Goal: Task Accomplishment & Management: Manage account settings

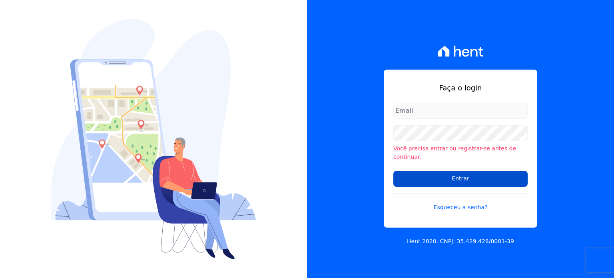
type input "[PERSON_NAME][EMAIL_ADDRESS][DOMAIN_NAME]"
click at [488, 175] on input "Entrar" at bounding box center [461, 179] width 134 height 16
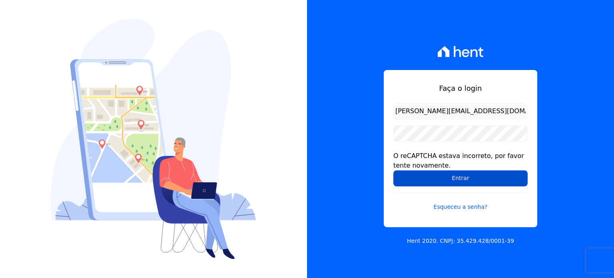
click at [468, 176] on input "Entrar" at bounding box center [461, 178] width 134 height 16
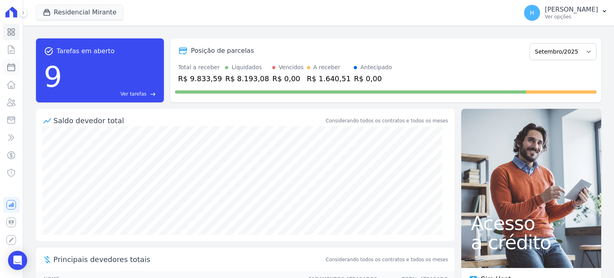
click at [11, 65] on icon at bounding box center [11, 67] width 10 height 10
click at [10, 121] on icon at bounding box center [11, 120] width 10 height 10
select select
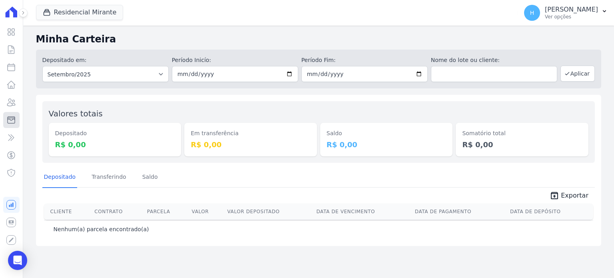
click at [11, 122] on icon at bounding box center [11, 120] width 10 height 10
click at [92, 16] on button "Residencial Mirante" at bounding box center [80, 12] width 88 height 15
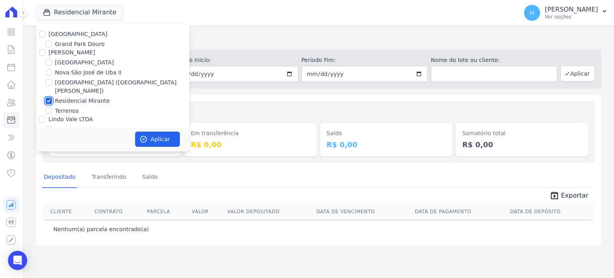
click at [49, 98] on input "Residencial Mirante" at bounding box center [49, 101] width 6 height 6
checkbox input "false"
click at [44, 34] on input "[GEOGRAPHIC_DATA]" at bounding box center [42, 34] width 6 height 6
checkbox input "true"
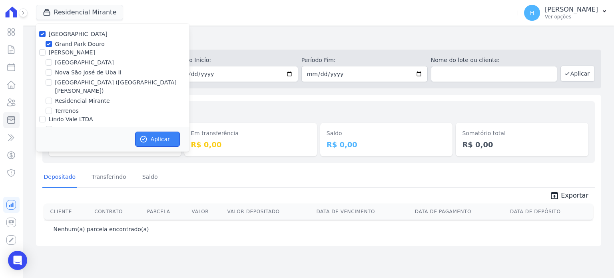
click at [164, 140] on button "Aplicar" at bounding box center [157, 139] width 45 height 15
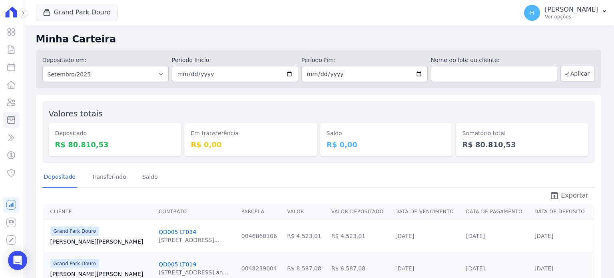
click at [561, 193] on span "Exportar" at bounding box center [575, 196] width 28 height 10
drag, startPoint x: 604, startPoint y: 64, endPoint x: 404, endPoint y: 220, distance: 254.8
click at [43, 14] on icon "button" at bounding box center [47, 12] width 8 height 8
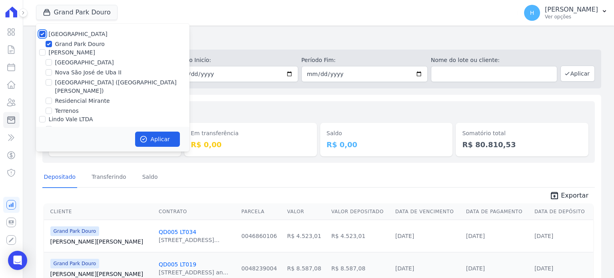
click at [42, 34] on input "[GEOGRAPHIC_DATA]" at bounding box center [42, 34] width 6 height 6
checkbox input "false"
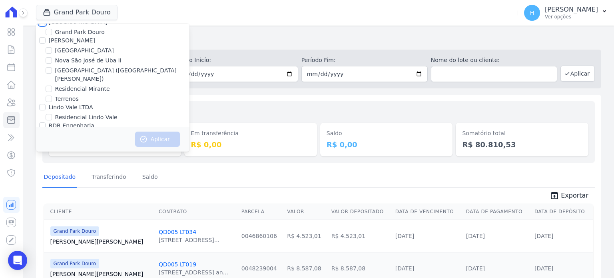
scroll to position [23, 0]
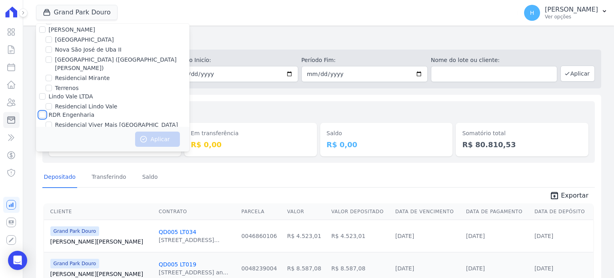
click at [42, 112] on input "RDR Engenharia" at bounding box center [42, 115] width 6 height 6
checkbox input "true"
click at [142, 135] on icon "button" at bounding box center [144, 139] width 8 height 8
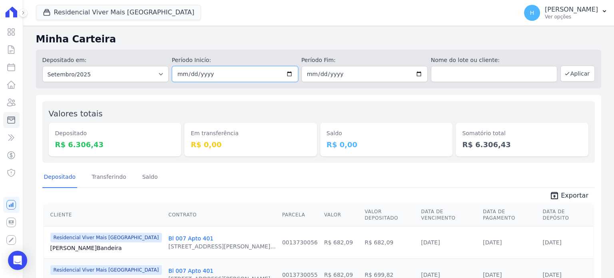
click at [278, 72] on input "[DATE]" at bounding box center [235, 74] width 126 height 16
click at [286, 74] on input "[DATE]" at bounding box center [235, 74] width 126 height 16
type input "[DATE]"
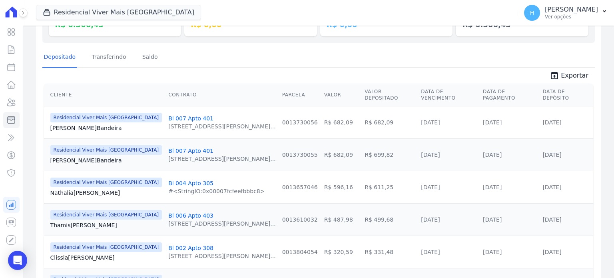
scroll to position [0, 0]
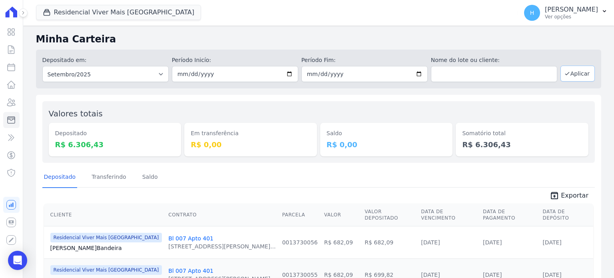
click at [577, 72] on button "Aplicar" at bounding box center [578, 74] width 34 height 16
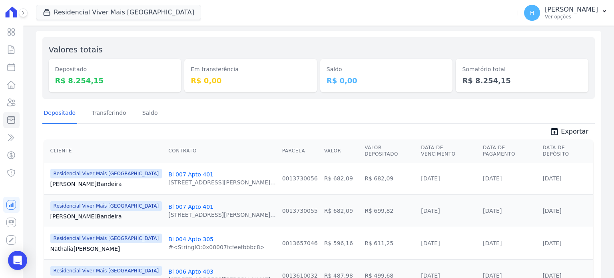
scroll to position [160, 0]
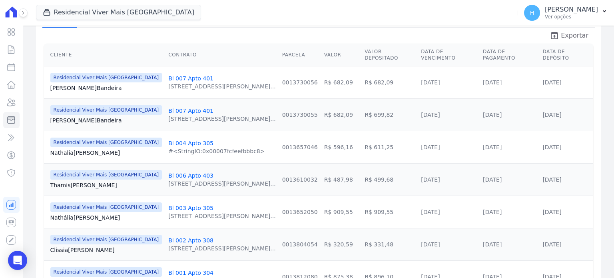
click at [567, 34] on span "Exportar" at bounding box center [575, 36] width 28 height 10
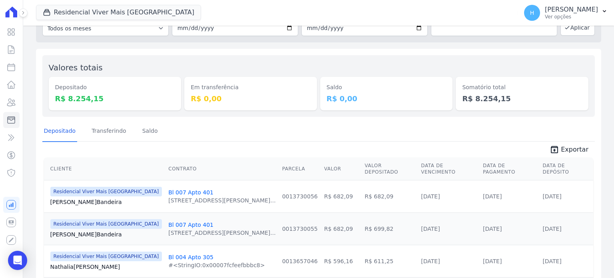
scroll to position [0, 0]
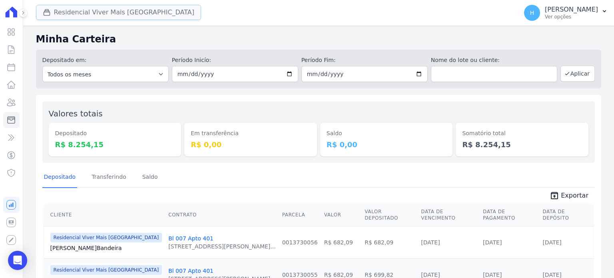
click at [72, 12] on button "Residencial Viver Mais Campo Grande" at bounding box center [118, 12] width 165 height 15
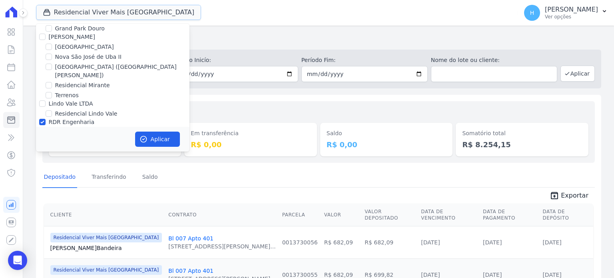
scroll to position [23, 0]
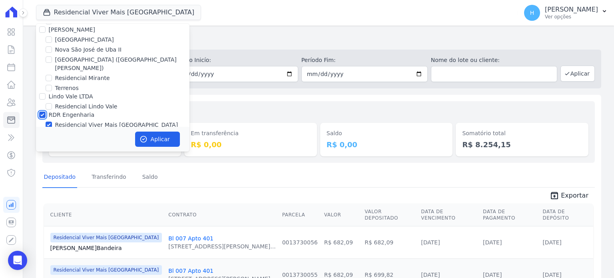
click at [44, 112] on input "RDR Engenharia" at bounding box center [42, 115] width 6 height 6
checkbox input "false"
click at [42, 93] on input "Lindo Vale LTDA" at bounding box center [42, 96] width 6 height 6
checkbox input "true"
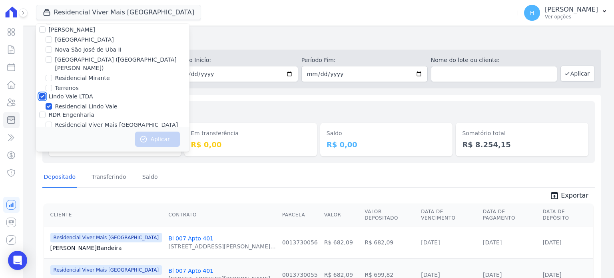
checkbox input "true"
click at [144, 136] on icon "button" at bounding box center [143, 139] width 6 height 6
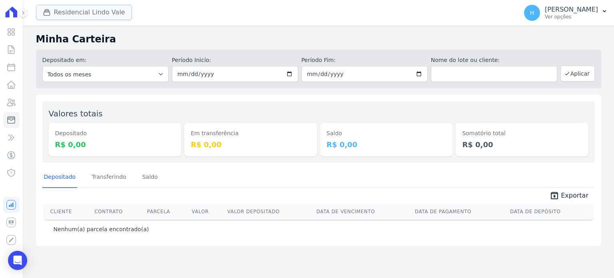
click at [112, 18] on button "Residencial Lindo Vale" at bounding box center [84, 12] width 96 height 15
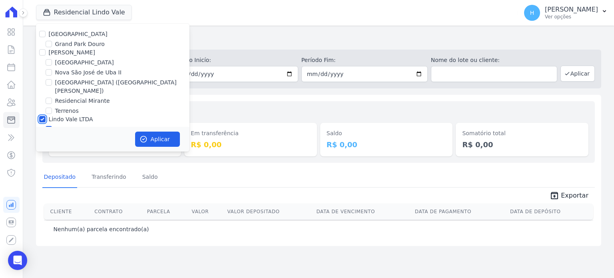
click at [41, 116] on input "Lindo Vale LTDA" at bounding box center [42, 119] width 6 height 6
checkbox input "false"
click at [50, 108] on input "Terrenos" at bounding box center [49, 111] width 6 height 6
checkbox input "true"
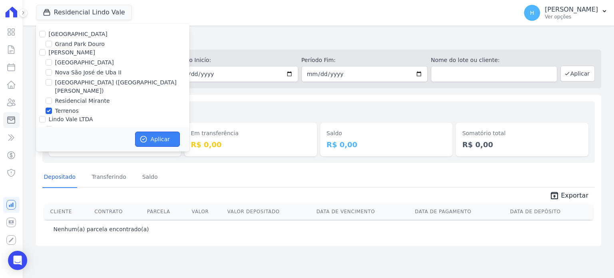
click at [157, 143] on button "Aplicar" at bounding box center [157, 139] width 45 height 15
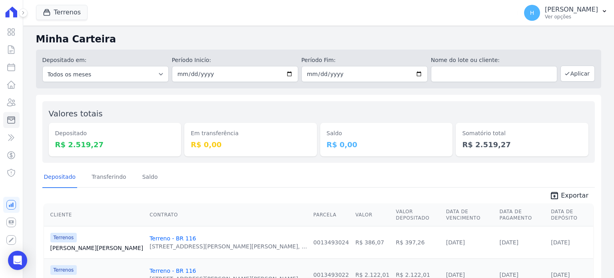
click at [572, 195] on span "Exportar" at bounding box center [575, 196] width 28 height 10
click at [47, 15] on icon "button" at bounding box center [47, 12] width 8 height 8
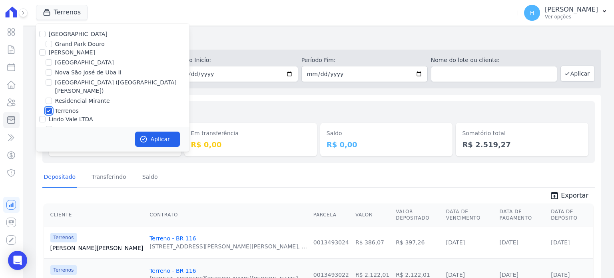
click at [49, 108] on input "Terrenos" at bounding box center [49, 111] width 6 height 6
checkbox input "false"
click at [49, 98] on input "Residencial Mirante" at bounding box center [49, 101] width 6 height 6
checkbox input "true"
click at [152, 141] on button "Aplicar" at bounding box center [157, 139] width 45 height 15
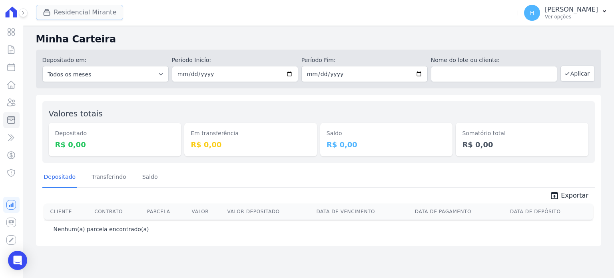
click at [73, 17] on button "Residencial Mirante" at bounding box center [80, 12] width 88 height 15
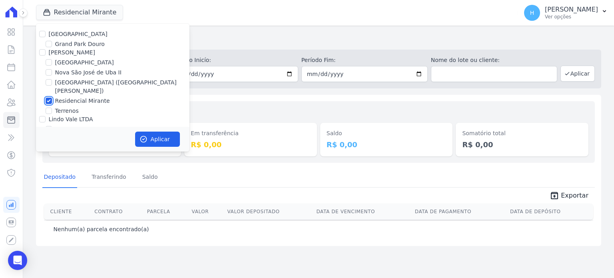
click at [48, 98] on input "Residencial Mirante" at bounding box center [49, 101] width 6 height 6
checkbox input "false"
click at [50, 82] on input "[GEOGRAPHIC_DATA] ([GEOGRAPHIC_DATA][PERSON_NAME])" at bounding box center [49, 82] width 6 height 6
checkbox input "true"
click at [169, 136] on button "Aplicar" at bounding box center [157, 139] width 45 height 15
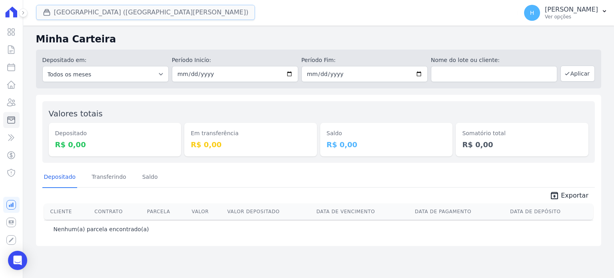
click at [116, 15] on button "[GEOGRAPHIC_DATA] ([GEOGRAPHIC_DATA][PERSON_NAME])" at bounding box center [146, 12] width 220 height 15
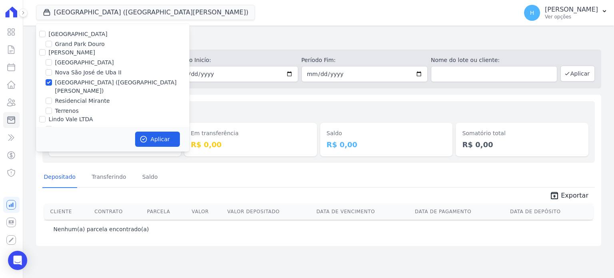
click at [96, 72] on label "Nova São José de Uba II" at bounding box center [88, 72] width 66 height 8
click at [52, 72] on input "Nova São José de Uba II" at bounding box center [49, 72] width 6 height 6
checkbox input "true"
click at [55, 81] on label "[GEOGRAPHIC_DATA] ([GEOGRAPHIC_DATA][PERSON_NAME])" at bounding box center [122, 86] width 134 height 17
click at [52, 81] on input "[GEOGRAPHIC_DATA] ([GEOGRAPHIC_DATA][PERSON_NAME])" at bounding box center [49, 82] width 6 height 6
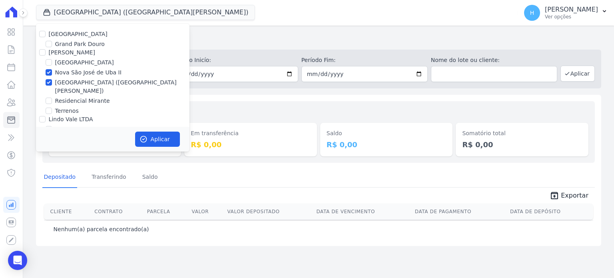
checkbox input "false"
click at [148, 142] on button "Aplicar" at bounding box center [157, 139] width 45 height 15
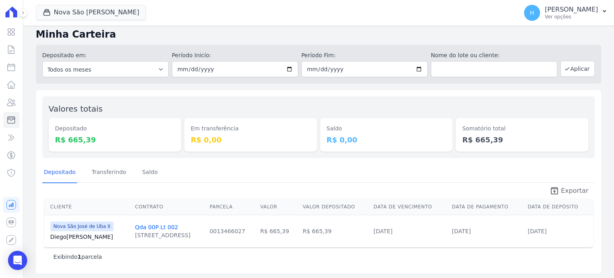
scroll to position [6, 0]
click at [574, 190] on span "Exportar" at bounding box center [575, 190] width 28 height 10
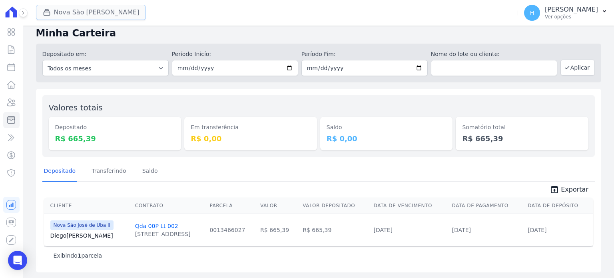
click at [91, 15] on button "Nova São José De Uba Ii" at bounding box center [91, 12] width 110 height 15
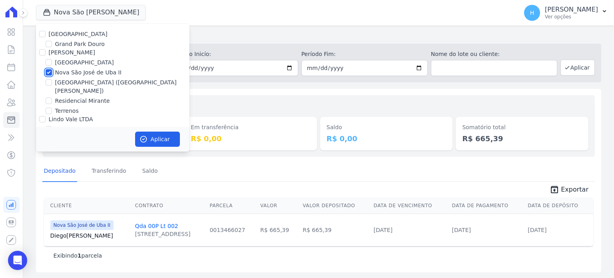
click at [49, 71] on input "Nova São José de Uba II" at bounding box center [49, 72] width 6 height 6
checkbox input "false"
click at [48, 63] on input "[GEOGRAPHIC_DATA]" at bounding box center [49, 62] width 6 height 6
checkbox input "true"
click at [154, 141] on button "Aplicar" at bounding box center [157, 139] width 45 height 15
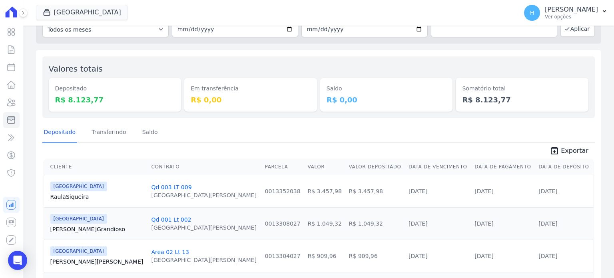
scroll to position [40, 0]
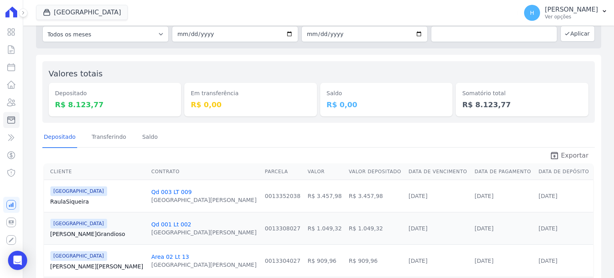
click at [567, 157] on span "Exportar" at bounding box center [575, 156] width 28 height 10
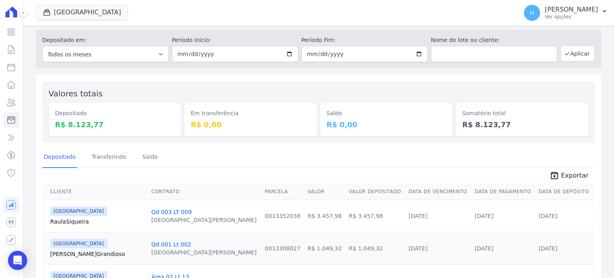
scroll to position [0, 0]
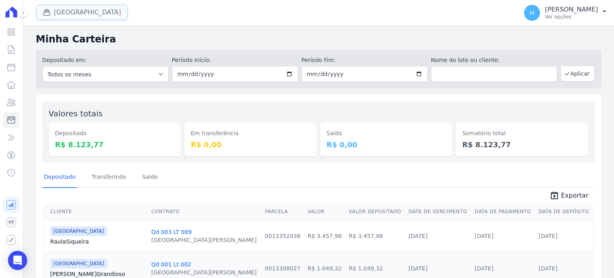
click at [101, 16] on button "[GEOGRAPHIC_DATA]" at bounding box center [82, 12] width 92 height 15
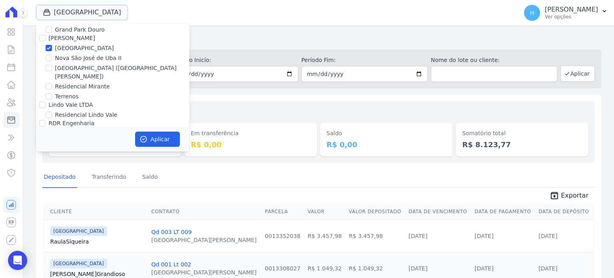
scroll to position [23, 0]
